Goal: Find specific page/section

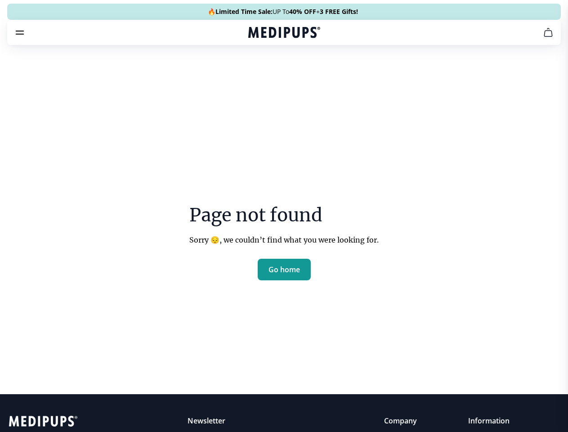
click at [284, 216] on section "Page not found Sorry 😔, we couldn’t find what you were looking for. Go home" at bounding box center [284, 221] width 568 height 345
click at [259, 72] on span "Supplements" at bounding box center [281, 76] width 45 height 9
click at [543, 38] on icon "cart" at bounding box center [548, 32] width 11 height 11
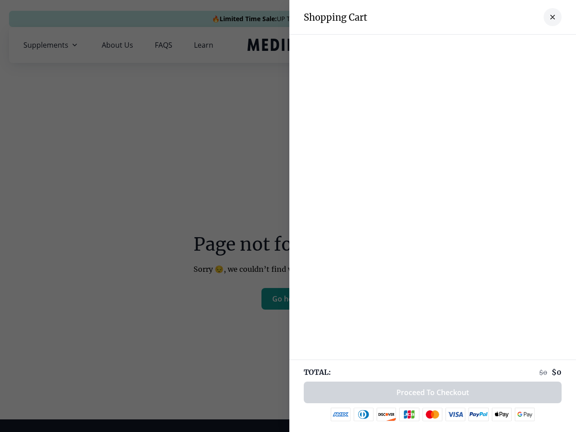
click at [508, 45] on div at bounding box center [288, 216] width 576 height 432
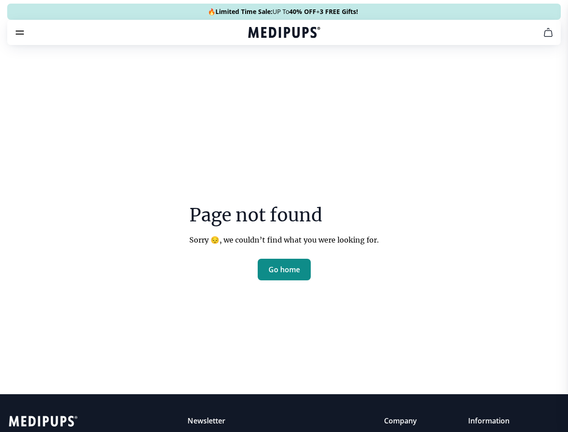
click at [284, 274] on span "Go home" at bounding box center [284, 269] width 31 height 9
